Goal: Information Seeking & Learning: Learn about a topic

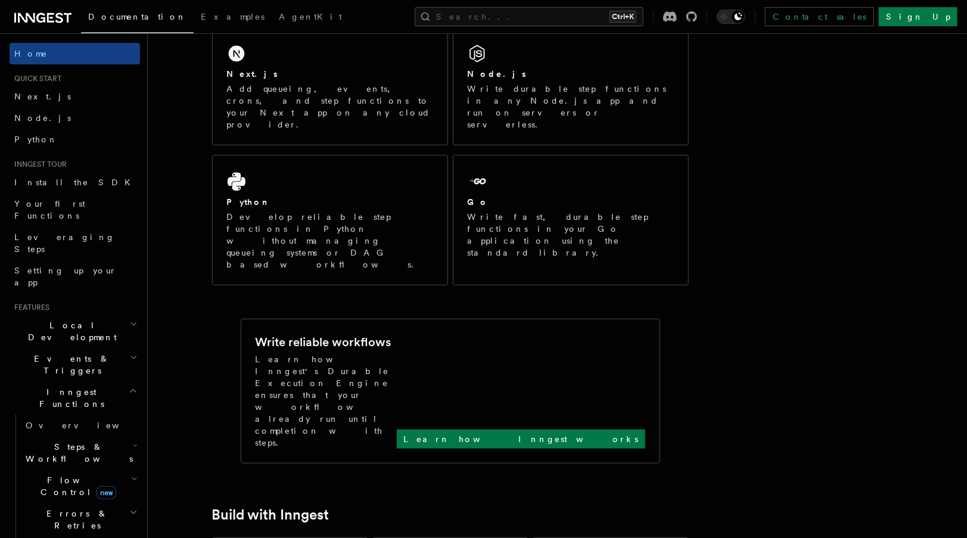
scroll to position [135, 0]
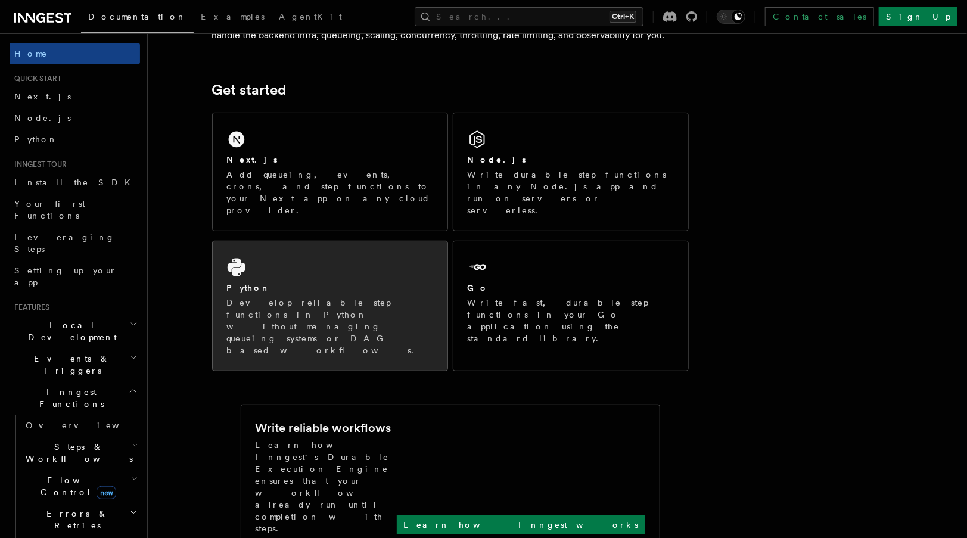
click at [426, 252] on div "Python Develop reliable step functions in Python without managing queueing syst…" at bounding box center [330, 305] width 235 height 129
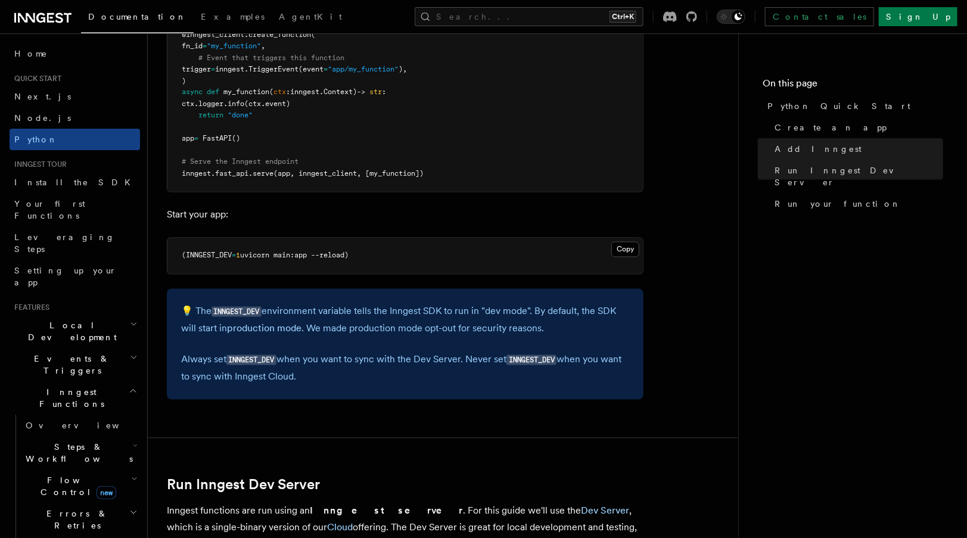
scroll to position [1036, 0]
click at [623, 245] on button "Copy Copied" at bounding box center [625, 249] width 28 height 15
click at [654, 328] on article "Quick start Python Quick Start This guide will teach you how to add Inngest to …" at bounding box center [443, 497] width 552 height 2961
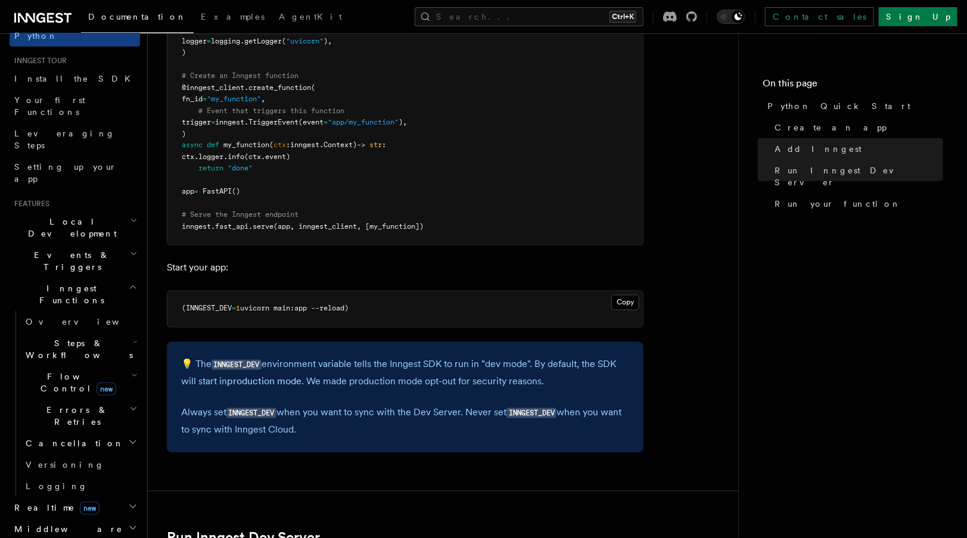
scroll to position [110, 0]
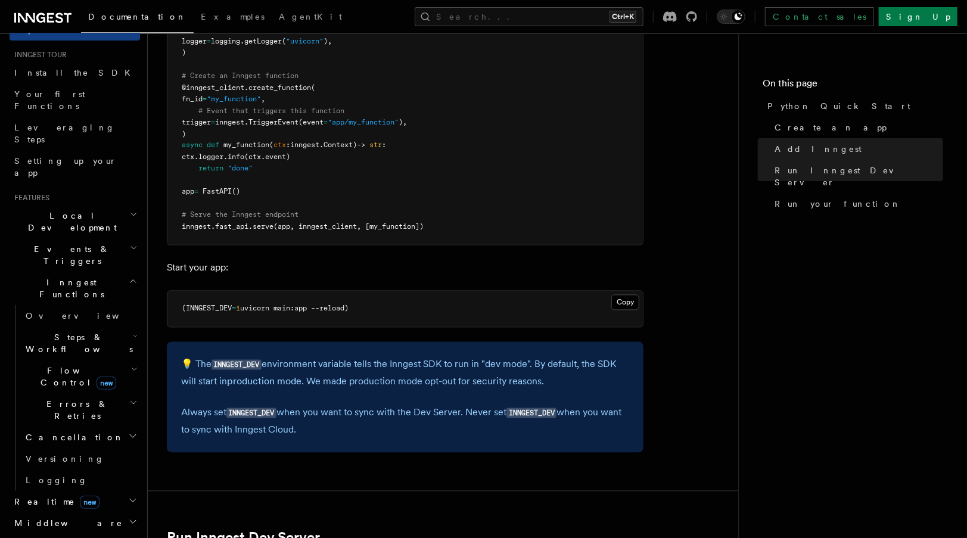
click at [82, 398] on span "Errors & Retries" at bounding box center [75, 410] width 108 height 24
click at [76, 360] on h2 "Flow Control new" at bounding box center [80, 376] width 119 height 33
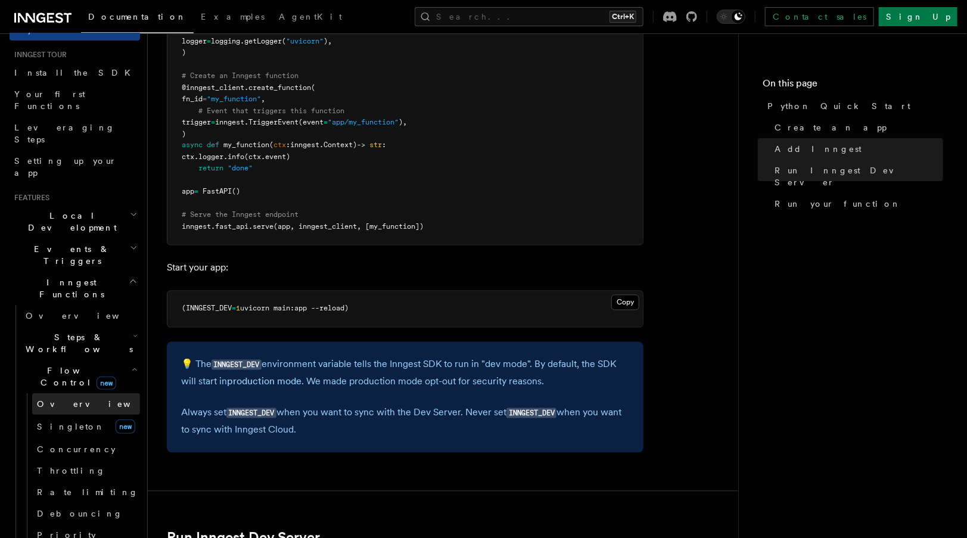
click at [79, 393] on link "Overview" at bounding box center [86, 403] width 108 height 21
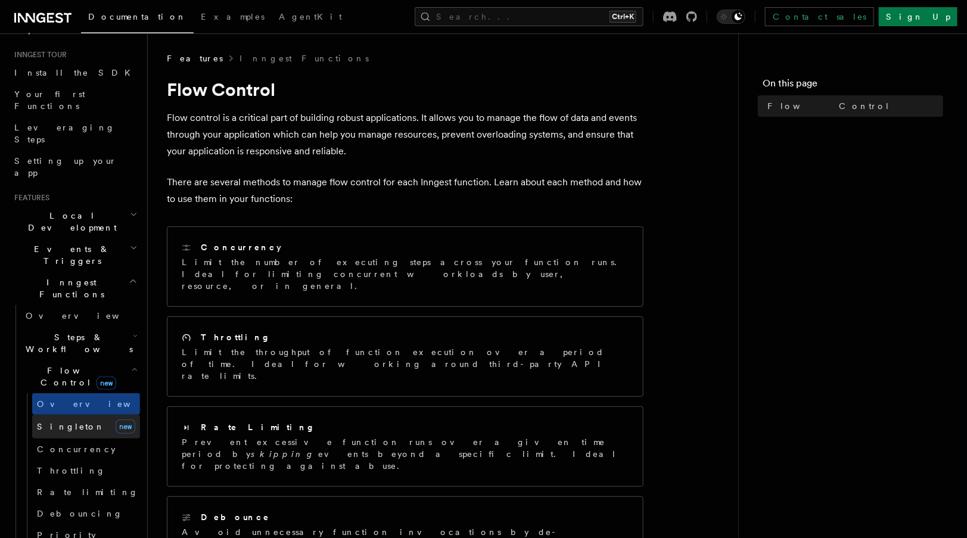
click at [77, 415] on link "Singleton new" at bounding box center [86, 427] width 108 height 24
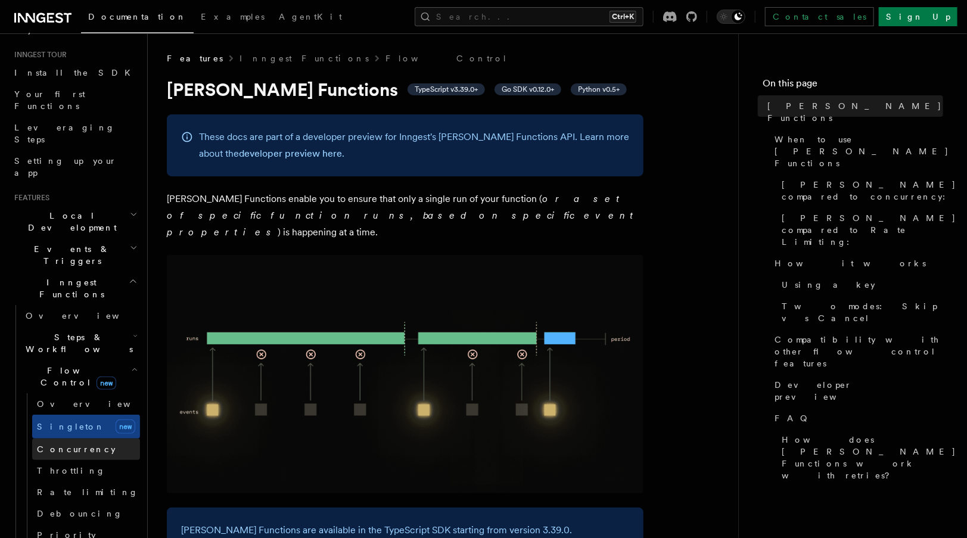
click at [76, 445] on span "Concurrency" at bounding box center [76, 450] width 79 height 10
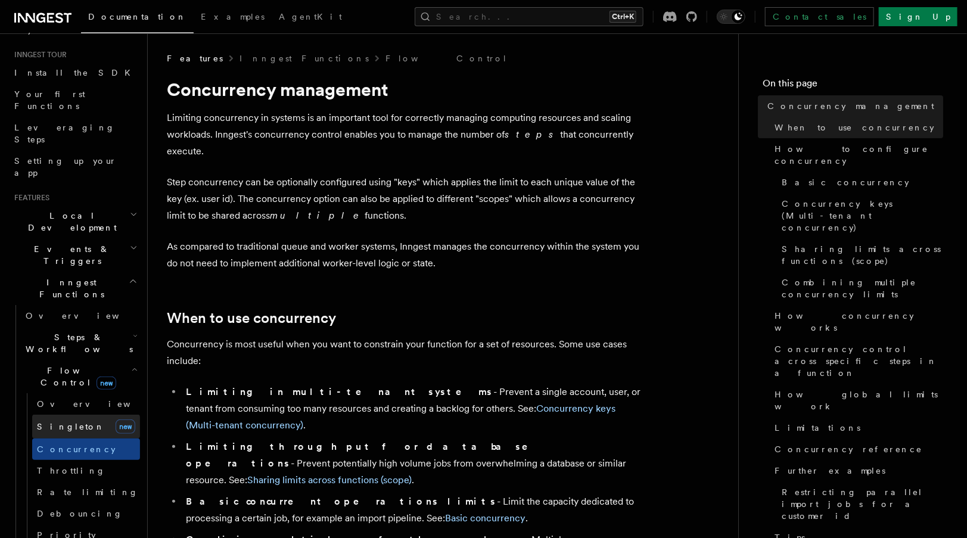
click at [69, 422] on span "Singleton" at bounding box center [71, 427] width 68 height 10
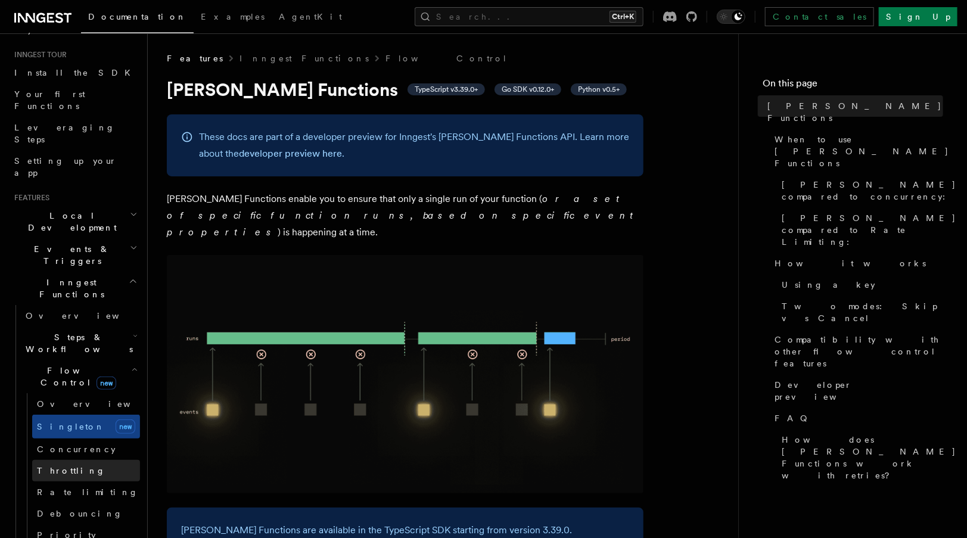
click at [72, 466] on span "Throttling" at bounding box center [71, 471] width 69 height 10
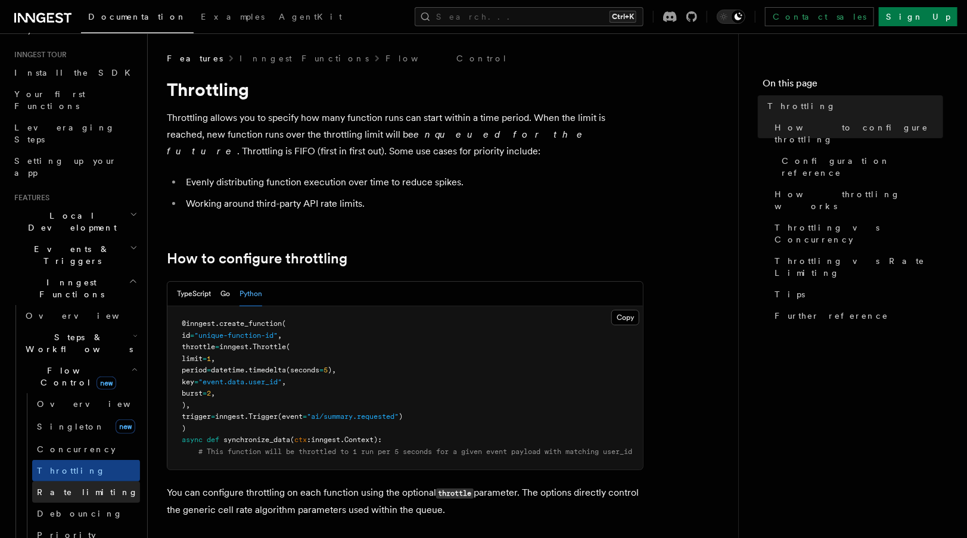
click at [72, 488] on span "Rate limiting" at bounding box center [87, 493] width 101 height 10
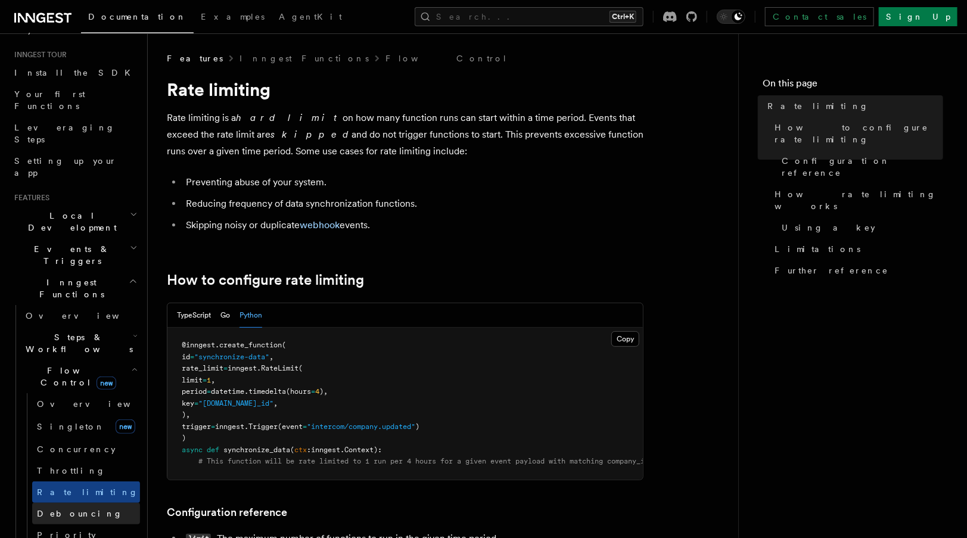
click at [72, 509] on span "Debouncing" at bounding box center [80, 514] width 86 height 10
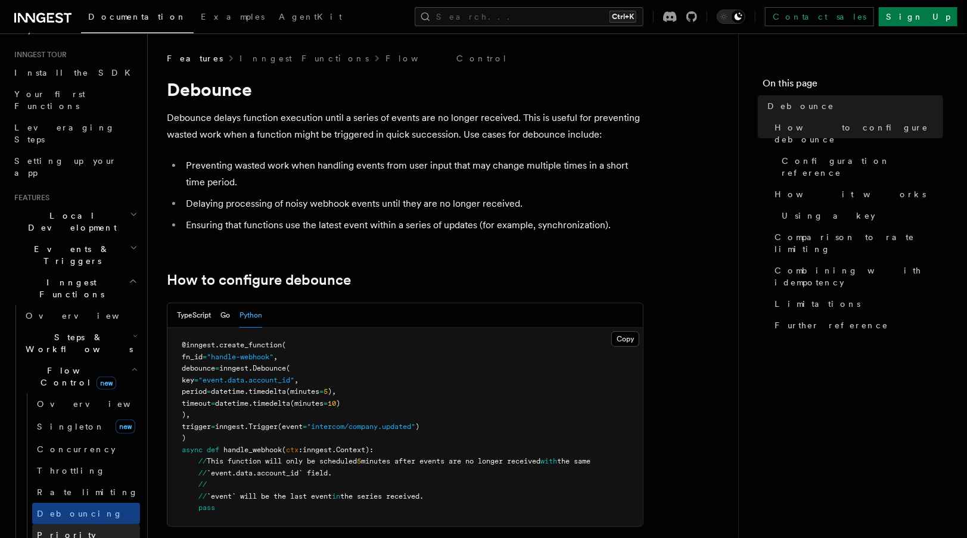
click at [70, 524] on link "Priority" at bounding box center [86, 534] width 108 height 21
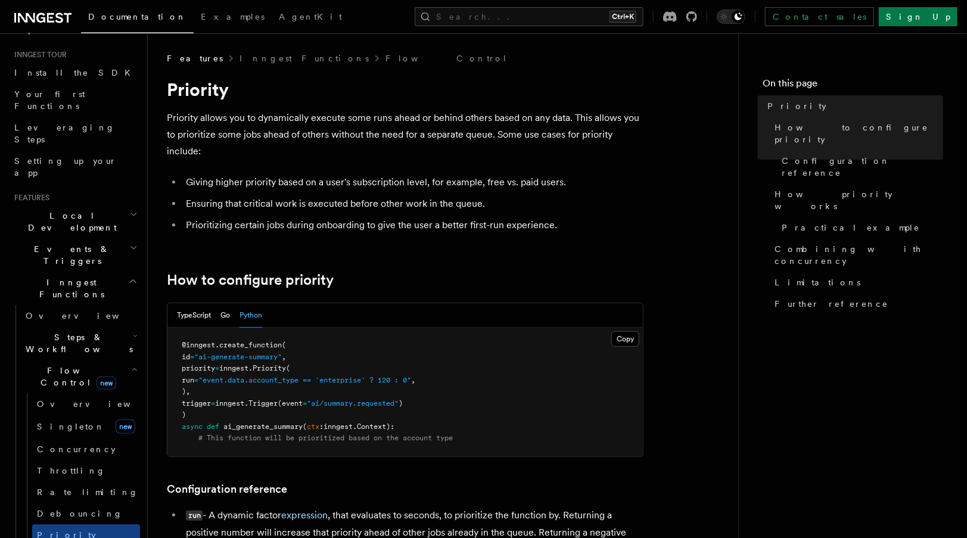
click at [97, 377] on span "new" at bounding box center [107, 383] width 20 height 13
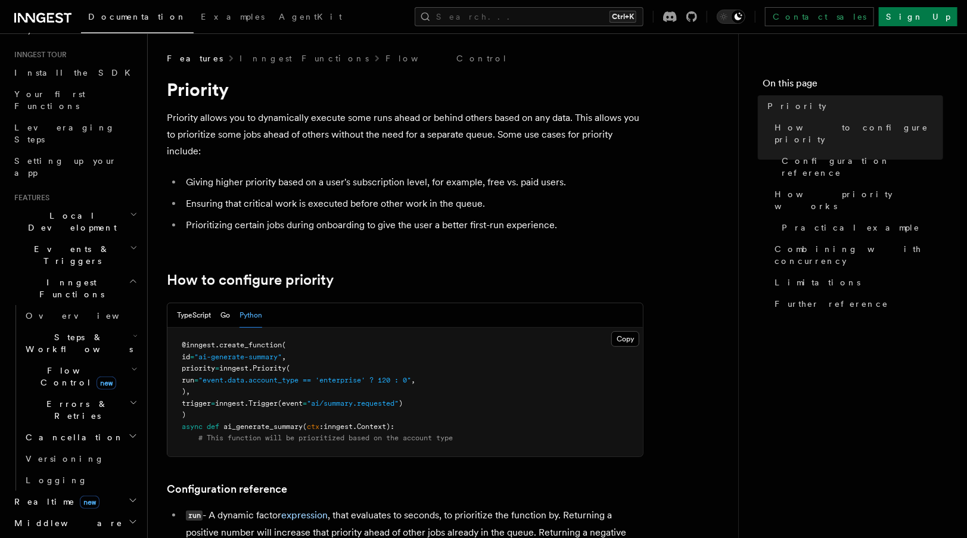
click at [84, 393] on h2 "Errors & Retries" at bounding box center [80, 409] width 119 height 33
click at [85, 331] on span "Steps & Workflows" at bounding box center [77, 343] width 112 height 24
click at [279, 14] on span "AgentKit" at bounding box center [310, 17] width 63 height 10
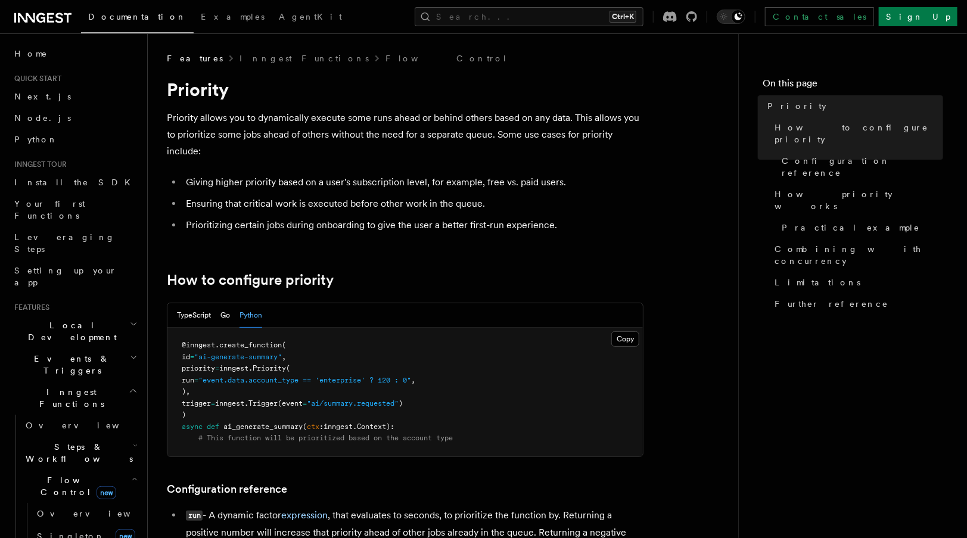
click at [55, 11] on icon at bounding box center [42, 18] width 57 height 14
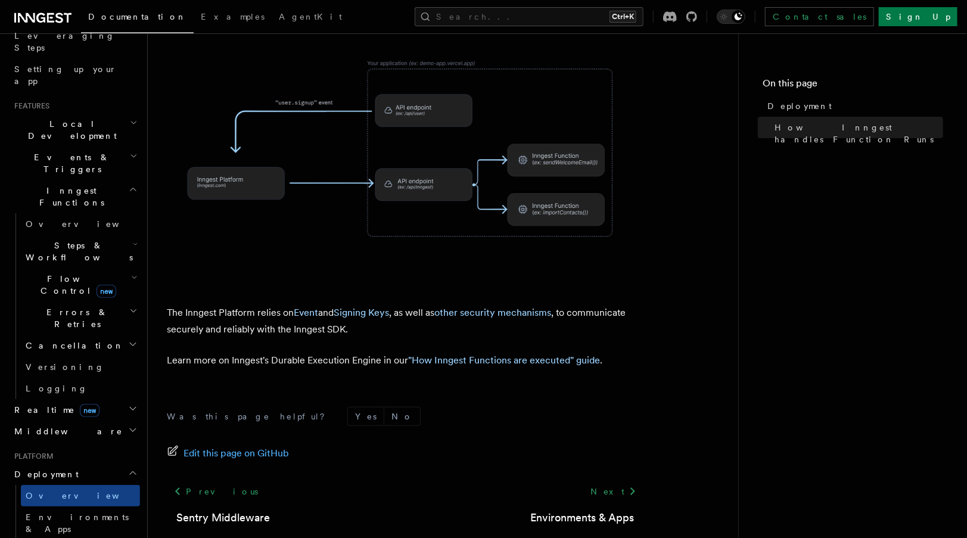
scroll to position [203, 0]
click at [80, 184] on span "Inngest Functions" at bounding box center [69, 196] width 119 height 24
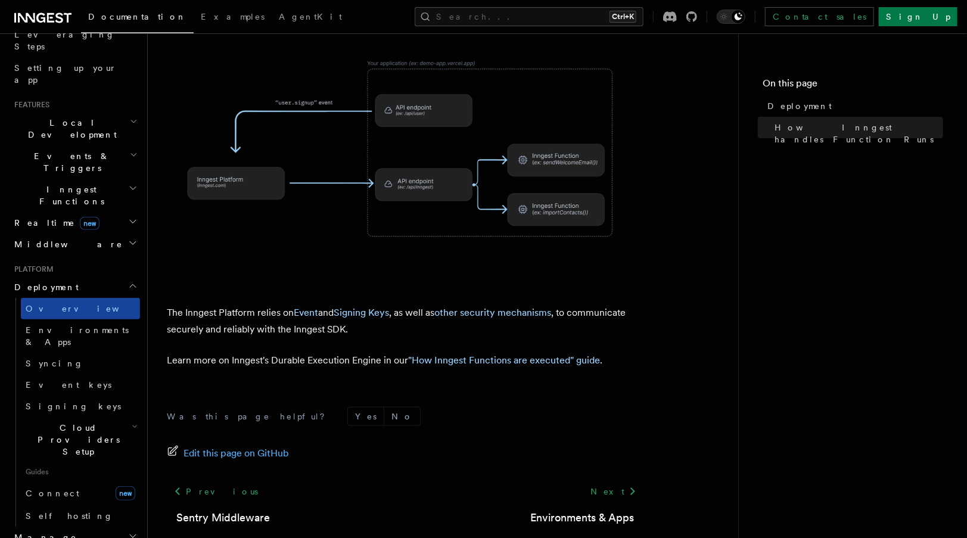
click at [85, 298] on link "Overview" at bounding box center [80, 308] width 119 height 21
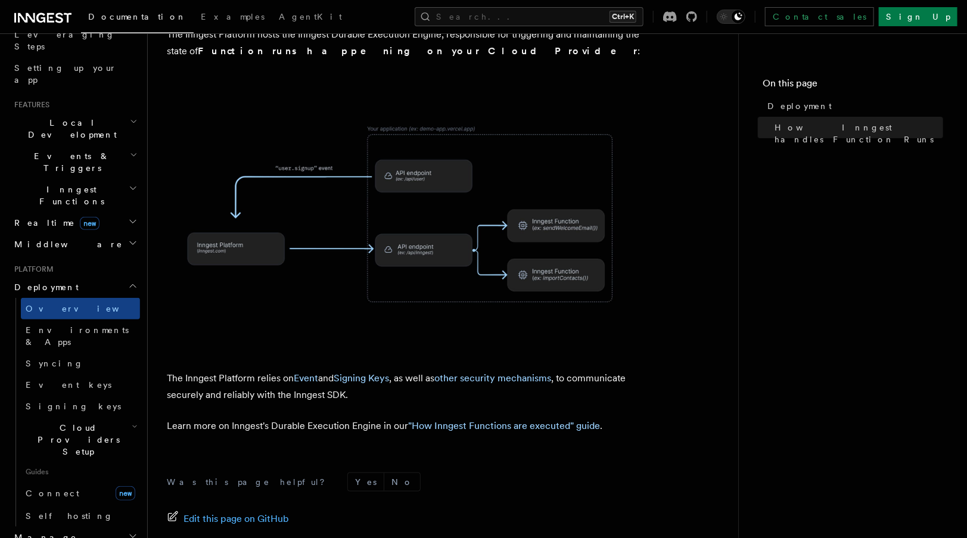
scroll to position [412, 0]
click at [101, 325] on span "Environments & Apps" at bounding box center [77, 335] width 103 height 21
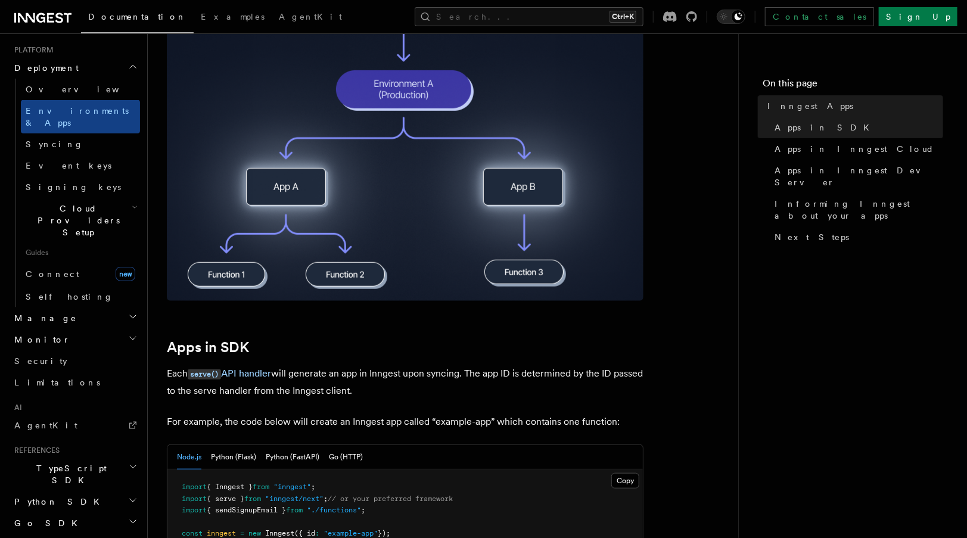
scroll to position [330, 0]
